Goal: Communication & Community: Share content

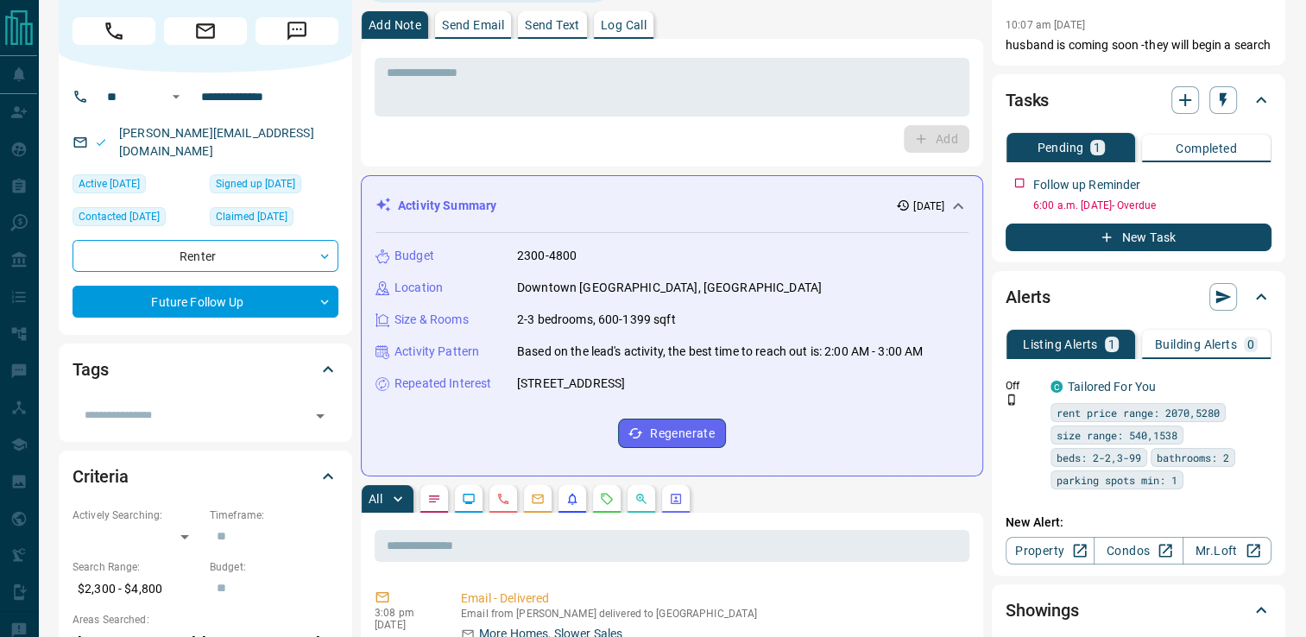
scroll to position [59, 0]
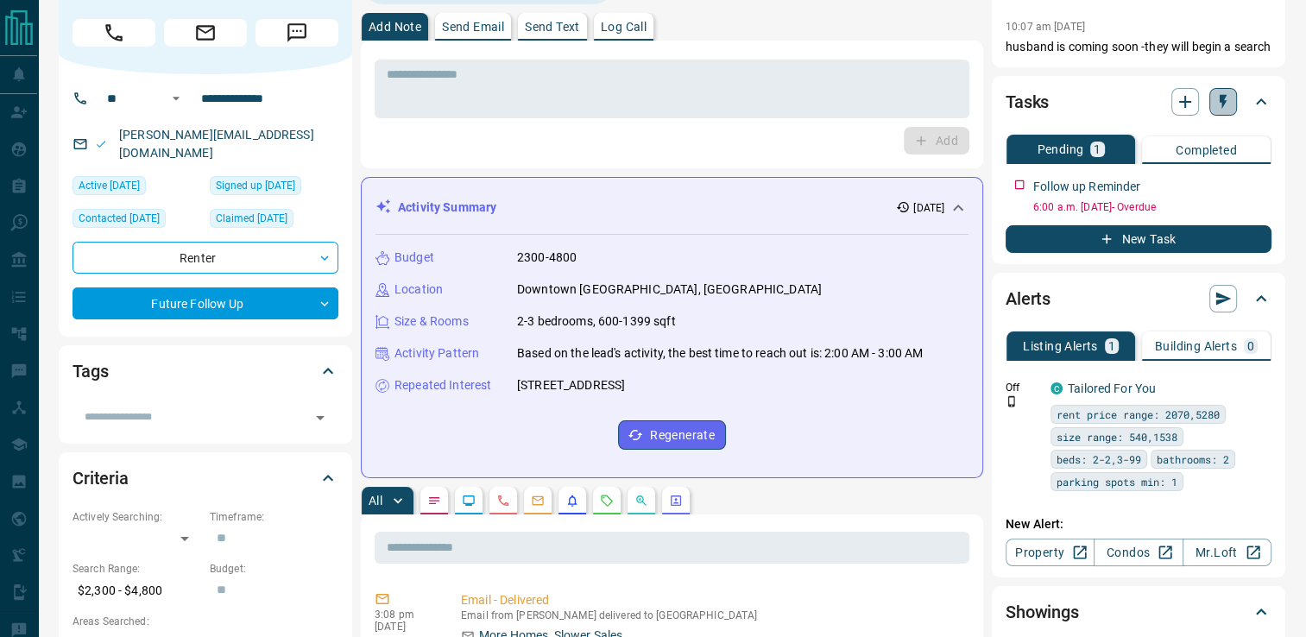
click at [1216, 111] on icon "button" at bounding box center [1223, 101] width 17 height 17
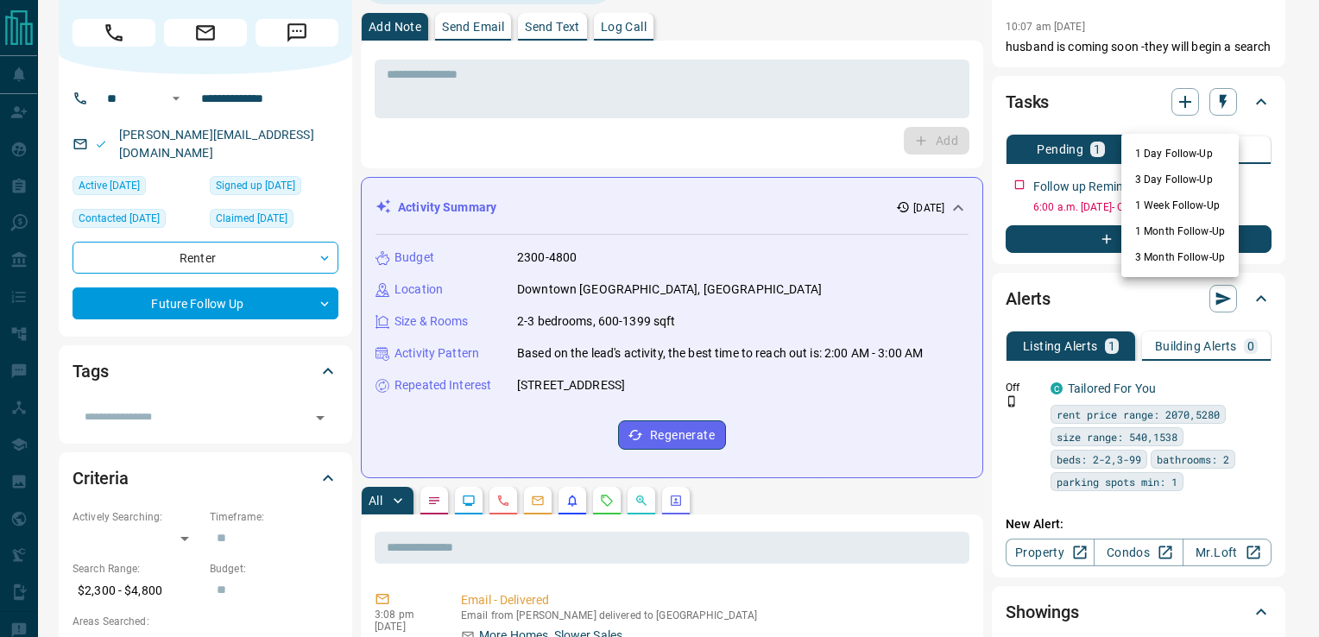
click at [706, 85] on div at bounding box center [659, 318] width 1319 height 637
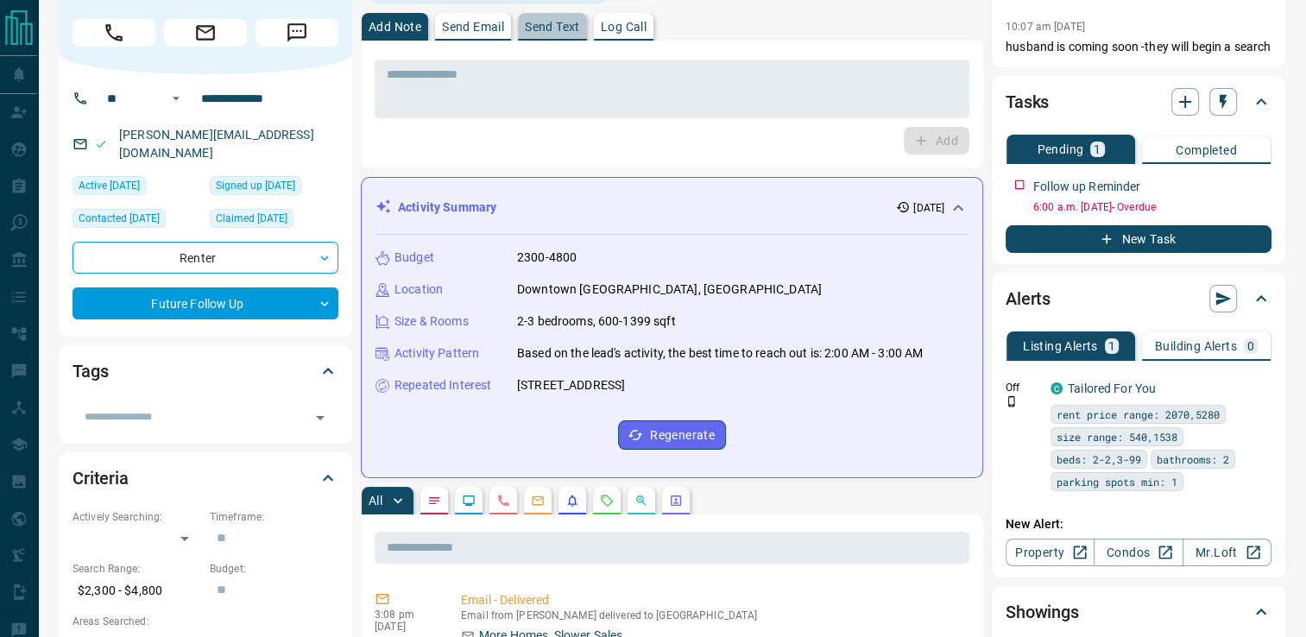
click at [579, 28] on p "Send Text" at bounding box center [552, 27] width 55 height 12
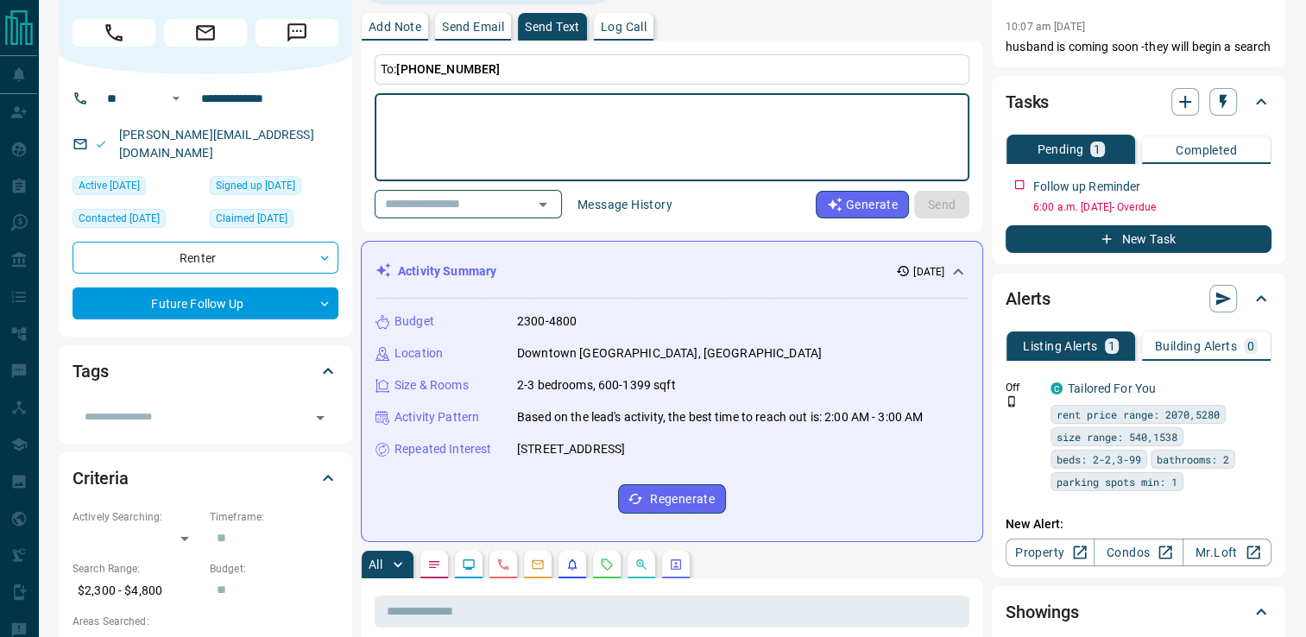
click at [591, 140] on textarea at bounding box center [672, 137] width 571 height 73
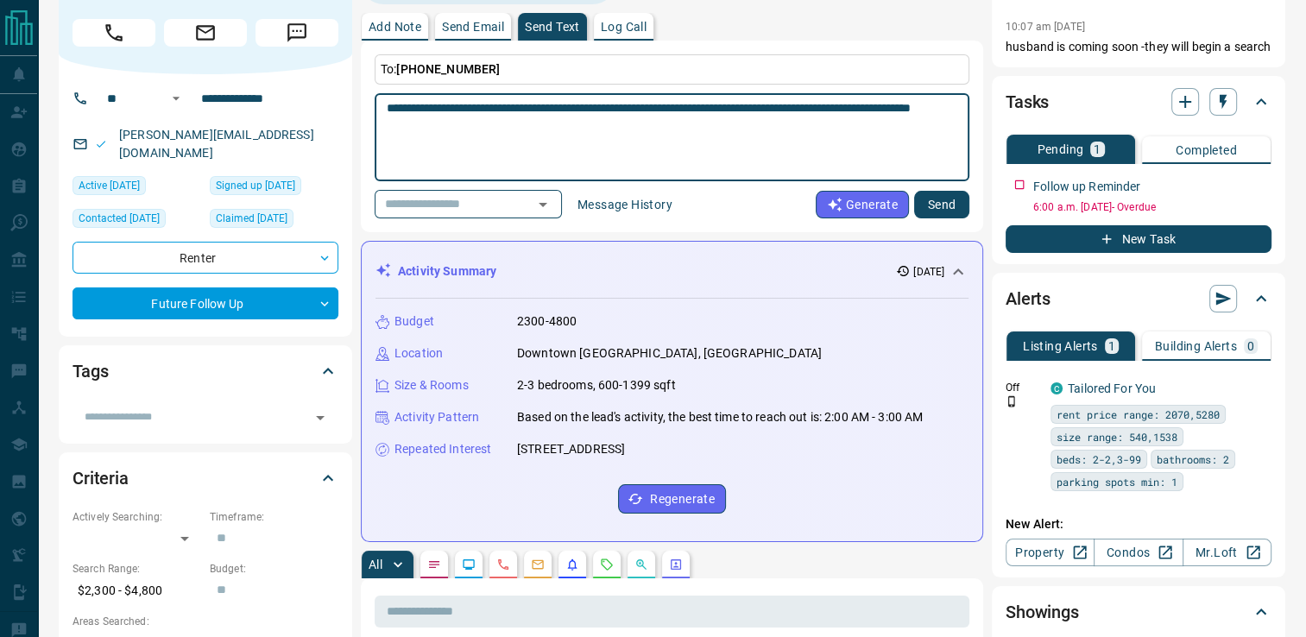
type textarea "**********"
click at [938, 202] on button "Send" at bounding box center [941, 205] width 55 height 28
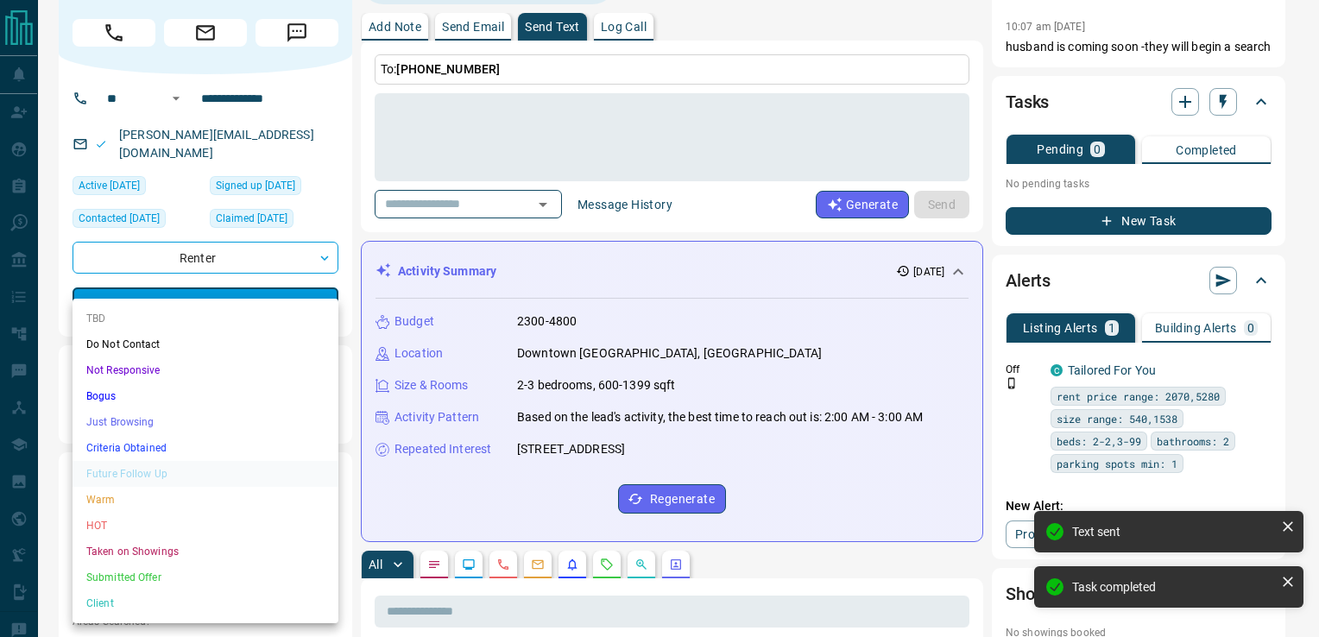
click at [117, 423] on li "Just Browsing" at bounding box center [206, 422] width 266 height 26
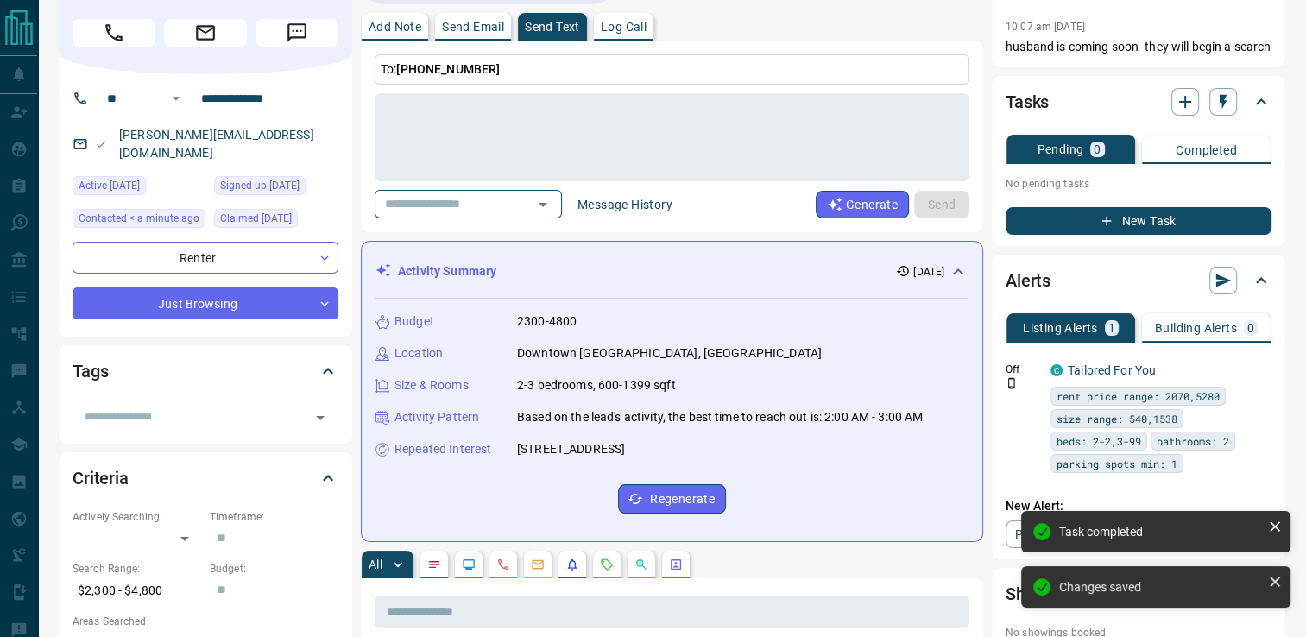
type input "*"
